Goal: Navigation & Orientation: Go to known website

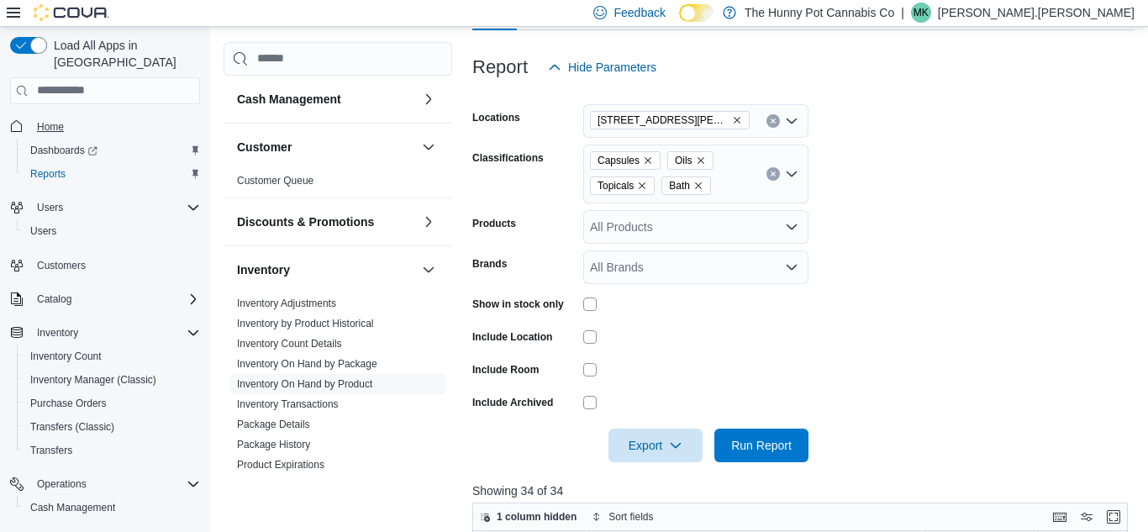
scroll to position [201, 0]
click at [48, 120] on span "Home" at bounding box center [50, 126] width 27 height 13
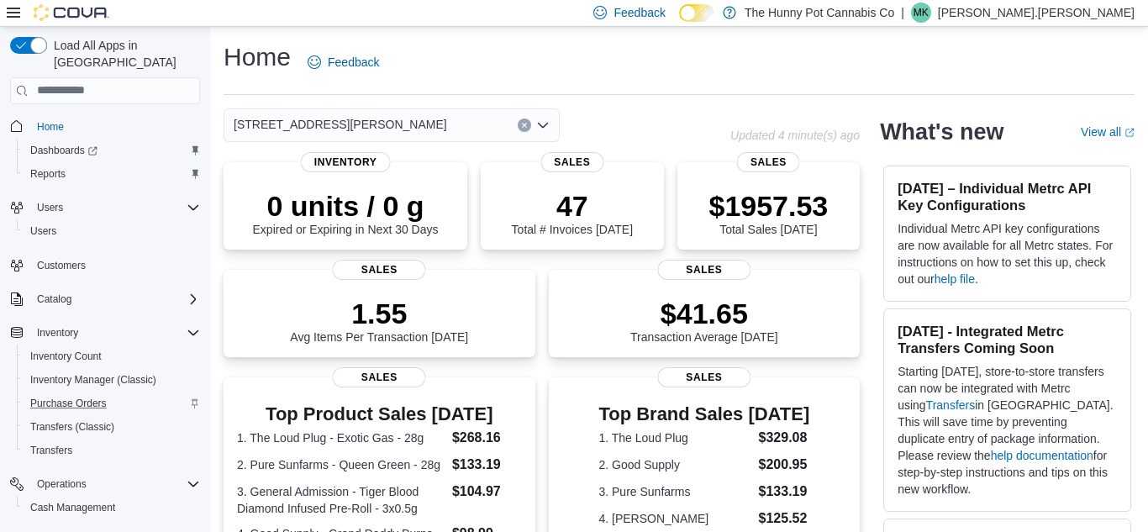
scroll to position [98, 0]
